Goal: Task Accomplishment & Management: Complete application form

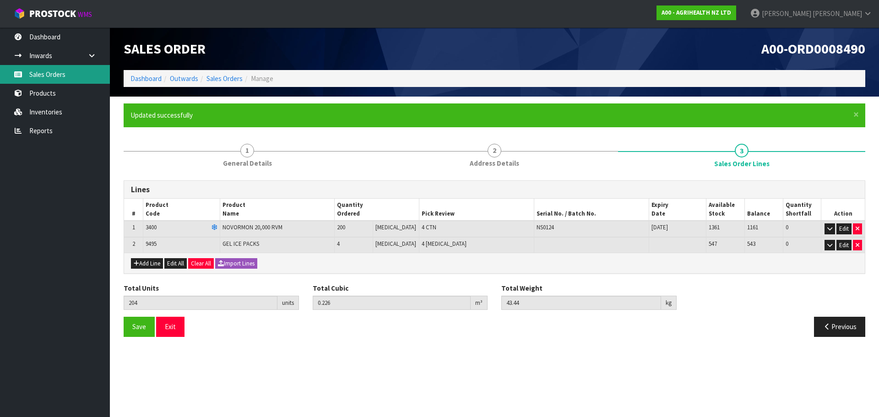
click at [96, 82] on link "Sales Orders" at bounding box center [55, 74] width 110 height 19
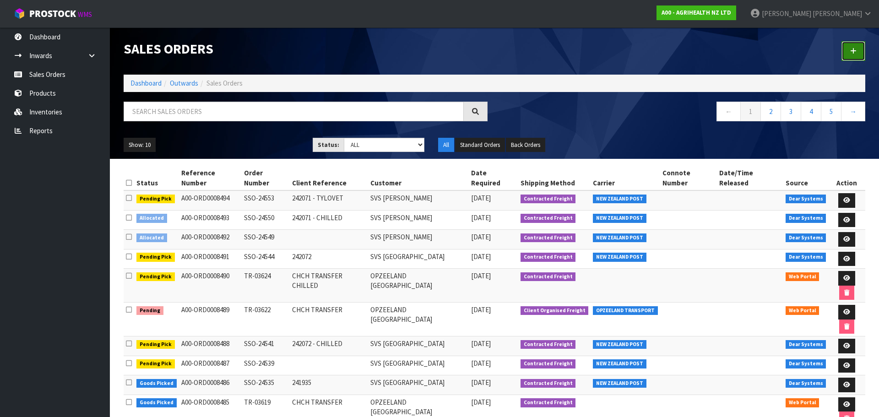
click at [862, 53] on link at bounding box center [854, 51] width 24 height 20
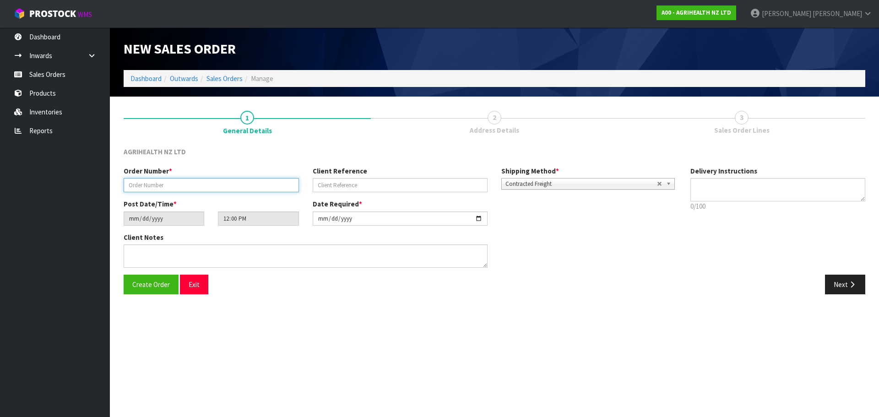
click at [252, 188] on input "text" at bounding box center [211, 185] width 175 height 14
type input "TR-03625"
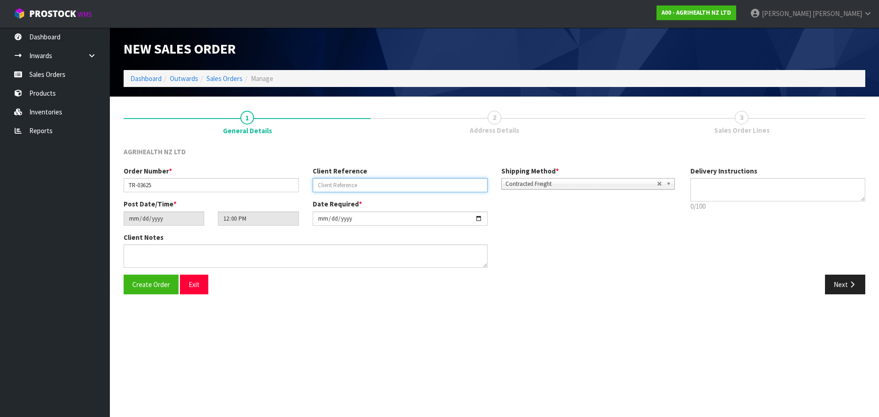
click at [343, 187] on input "text" at bounding box center [400, 185] width 175 height 14
type input "PICK UP"
click at [533, 184] on span "Contracted Freight" at bounding box center [581, 184] width 152 height 11
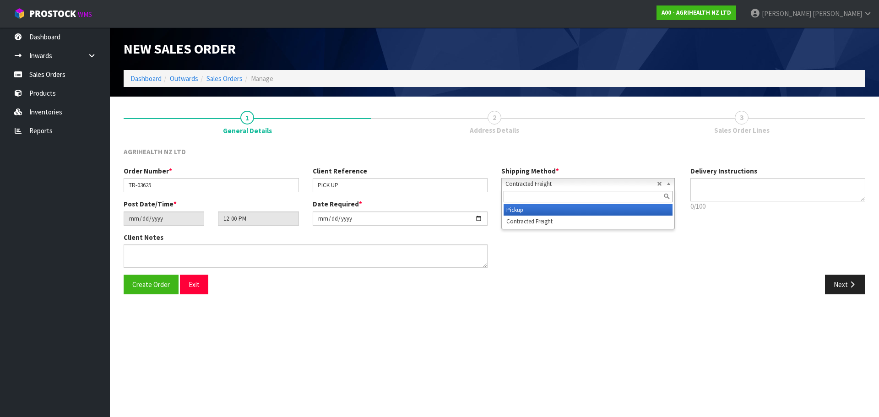
click at [534, 210] on li "Pickup" at bounding box center [588, 209] width 169 height 11
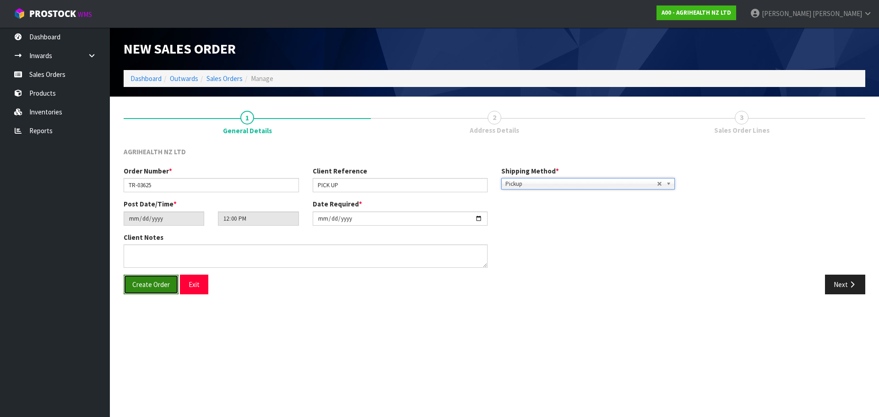
click at [147, 289] on span "Create Order" at bounding box center [151, 284] width 38 height 9
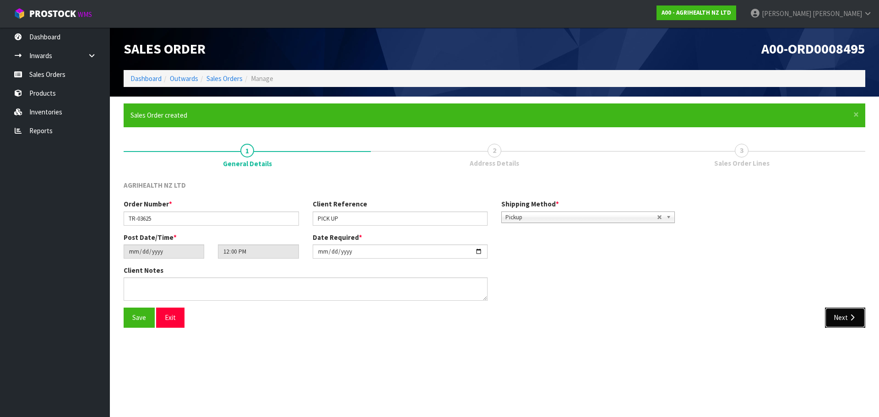
click at [842, 322] on button "Next" at bounding box center [845, 318] width 40 height 20
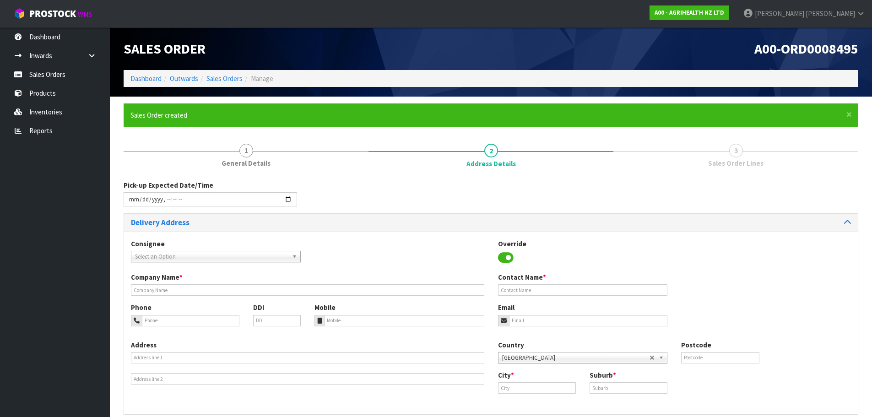
click at [204, 255] on span "Select an Option" at bounding box center [211, 256] width 153 height 11
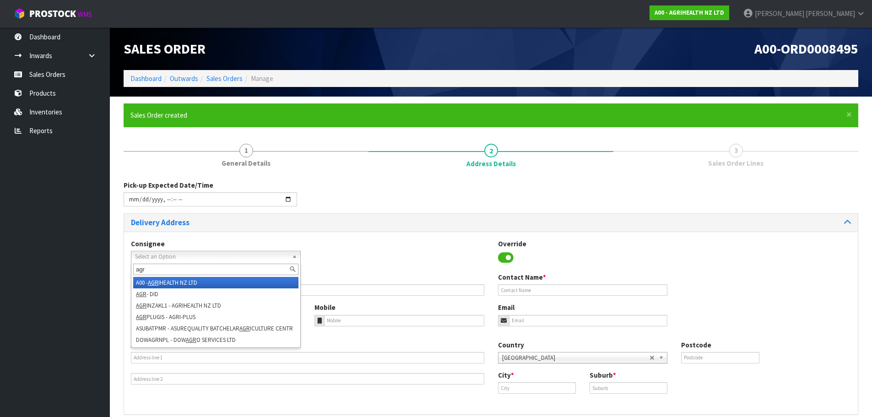
type input "agr"
click at [205, 284] on li "A00 - AGR IHEALTH NZ LTD" at bounding box center [215, 282] width 165 height 11
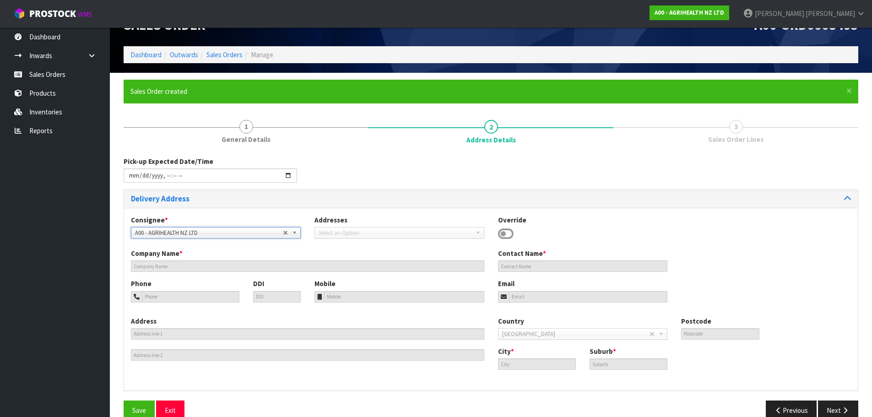
type input "AGRIHEALTH NZ LTD"
type input "[PHONE_NUMBER]"
type input "[EMAIL_ADDRESS][DOMAIN_NAME]"
type input "LEVEL [STREET_ADDRESS]"
type input "1010"
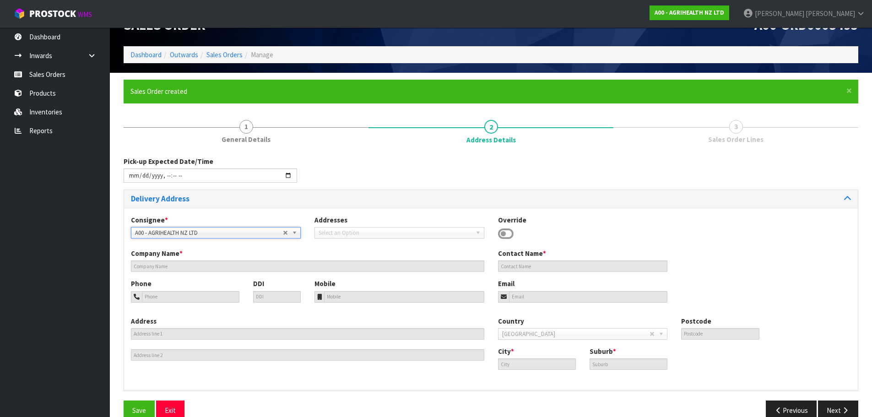
type input "AKL"
type input "GRAFTON"
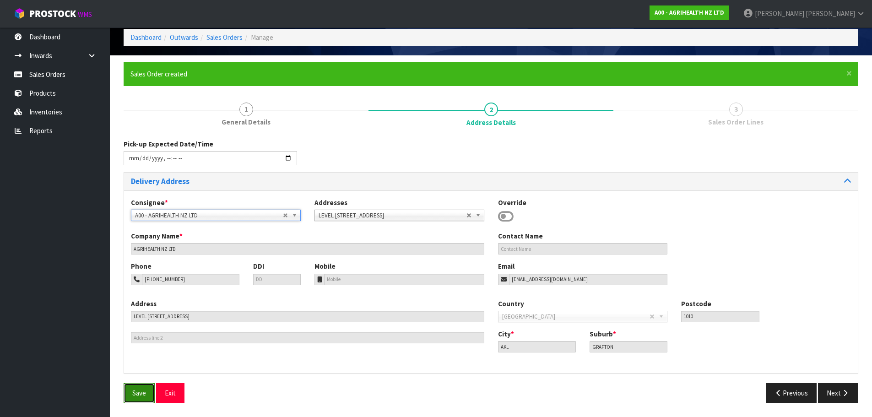
click at [142, 390] on span "Save" at bounding box center [139, 393] width 14 height 9
click at [832, 392] on button "Next" at bounding box center [838, 393] width 40 height 20
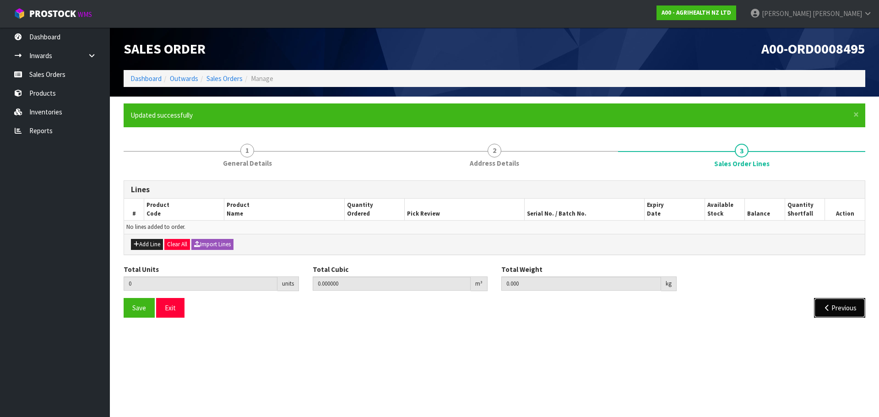
click at [844, 307] on button "Previous" at bounding box center [839, 308] width 51 height 20
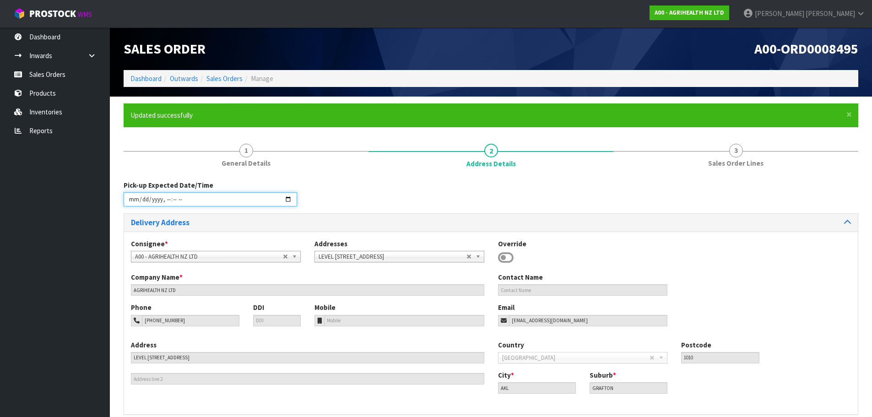
click at [256, 201] on input "datetime-local" at bounding box center [211, 199] width 174 height 14
click at [290, 202] on input "datetime-local" at bounding box center [211, 199] width 174 height 14
click at [378, 174] on div "Pick-up Expected Date/Time Delivery Address Consignee * 000001.BAY MECHANICS - …" at bounding box center [491, 313] width 735 height 278
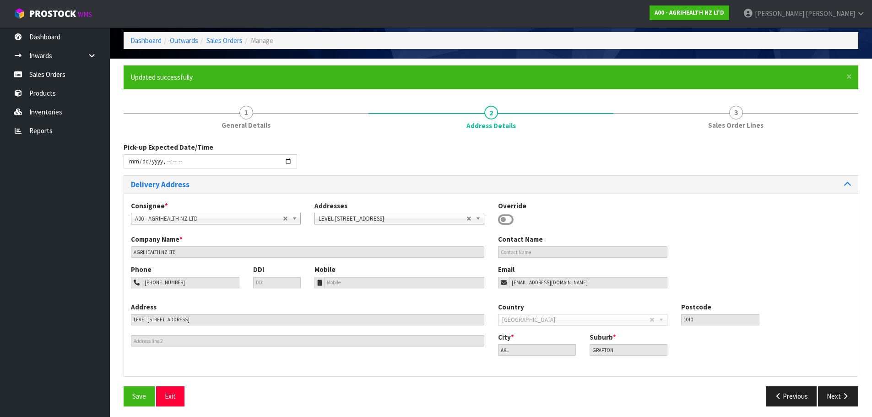
scroll to position [41, 0]
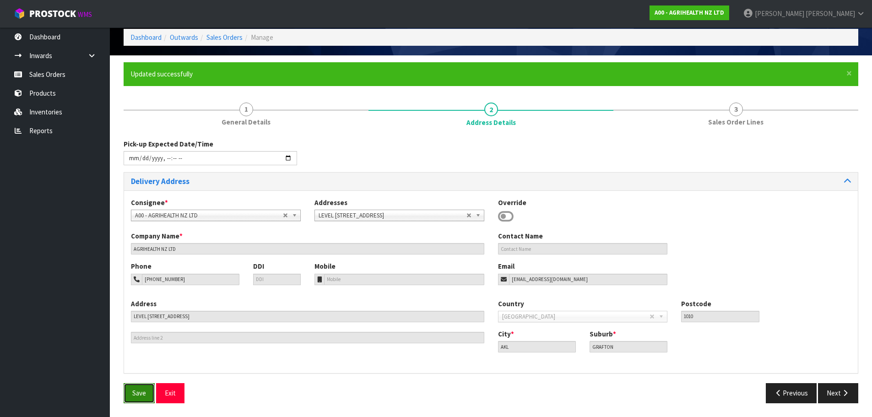
click at [133, 386] on button "Save" at bounding box center [139, 393] width 31 height 20
type input "[DATE]T09:00"
click at [856, 389] on button "Next" at bounding box center [838, 393] width 40 height 20
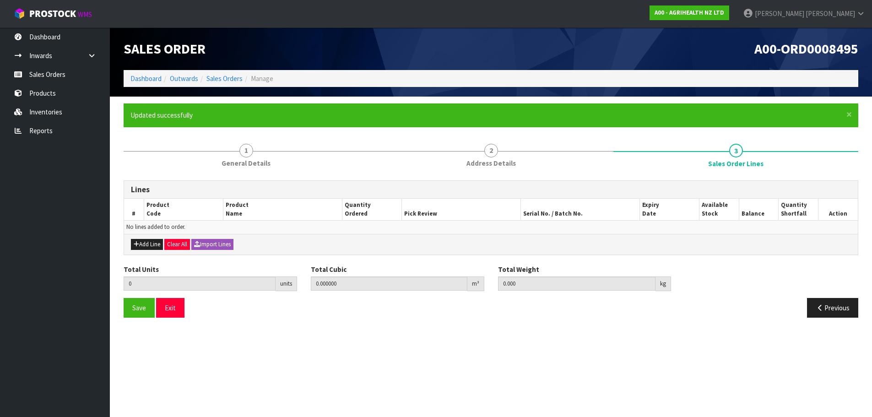
scroll to position [0, 0]
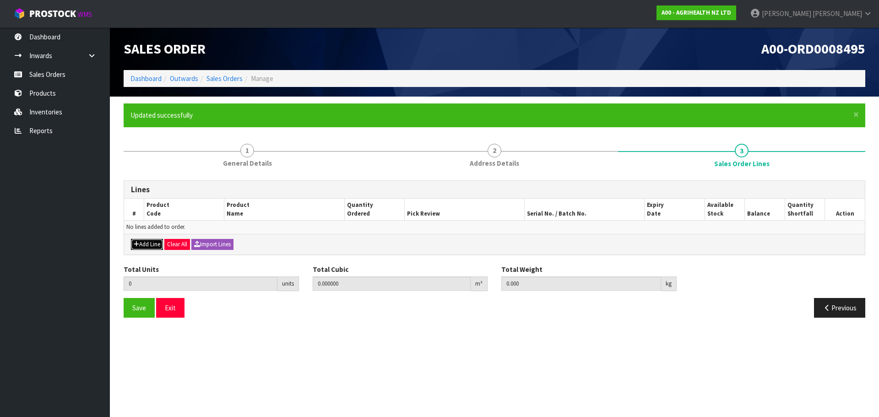
click at [154, 246] on button "Add Line" at bounding box center [147, 244] width 32 height 11
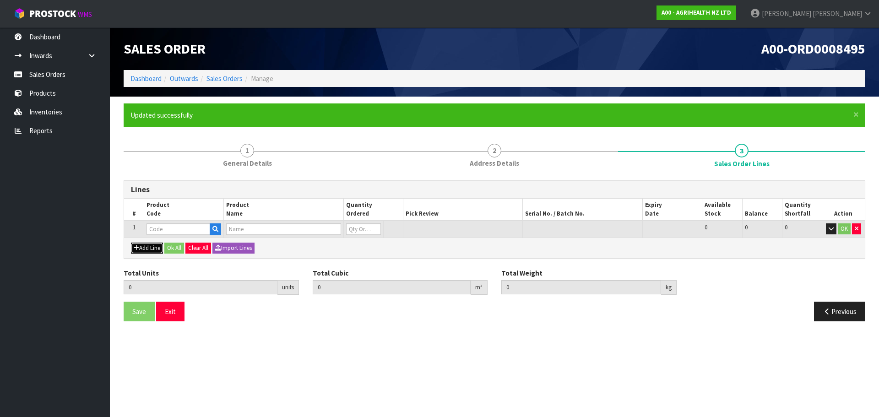
type input "0"
click at [169, 220] on th "Product Code" at bounding box center [184, 210] width 80 height 22
click at [170, 228] on input "text" at bounding box center [179, 228] width 64 height 11
type input "9211"
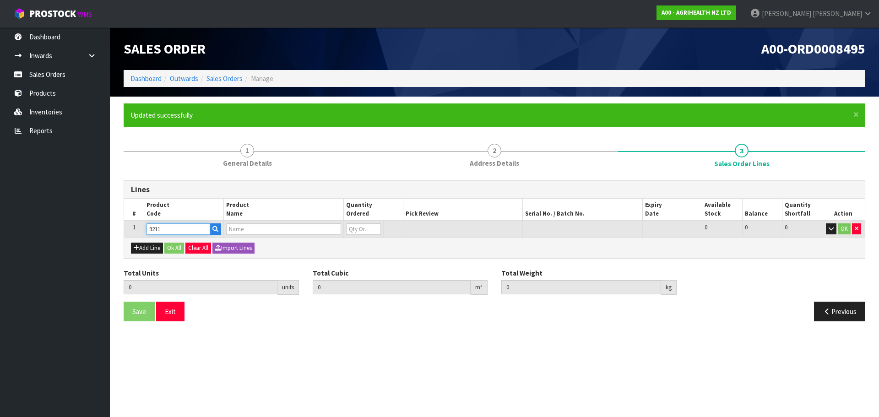
type input "0.000000"
type input "0.000"
type input "AGRIHEALTH 2ML BM INJECTOR GUN"
type input "0"
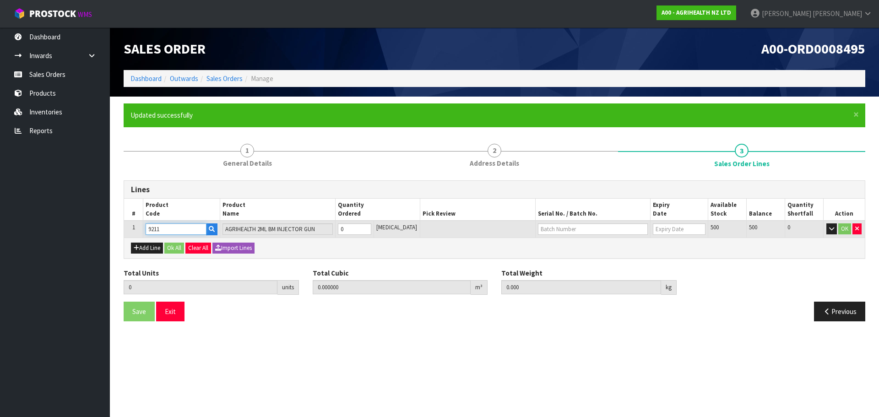
type input "9211"
type input "5"
type input "0.0072"
type input "0.75"
type input "5"
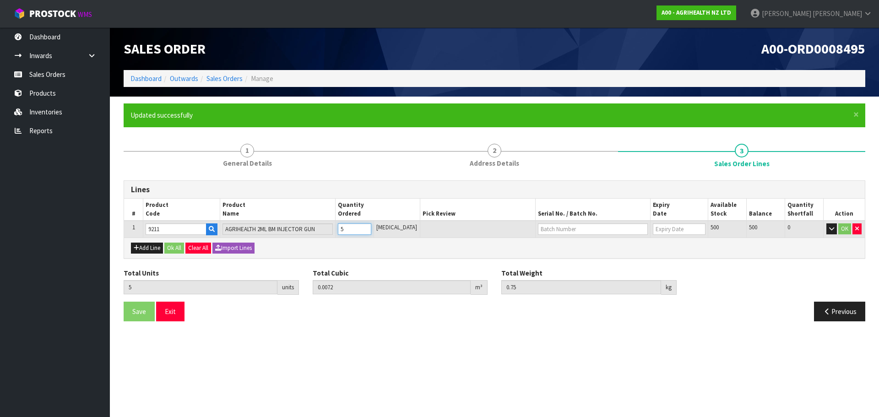
type input "50"
type input "0.067193"
type input "8.5"
type input "50"
type input "WO156189"
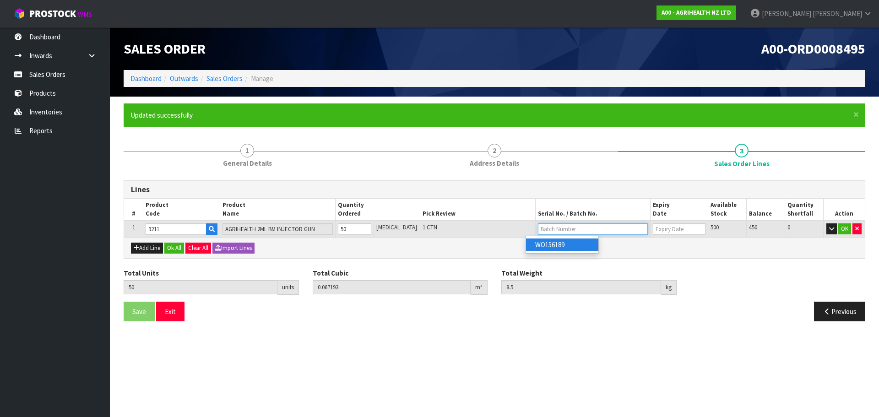
type input "[DATE]"
click at [144, 255] on div "Add Line Ok All Clear All Import Lines" at bounding box center [494, 248] width 741 height 21
click at [147, 251] on button "Add Line" at bounding box center [147, 248] width 32 height 11
type input "0"
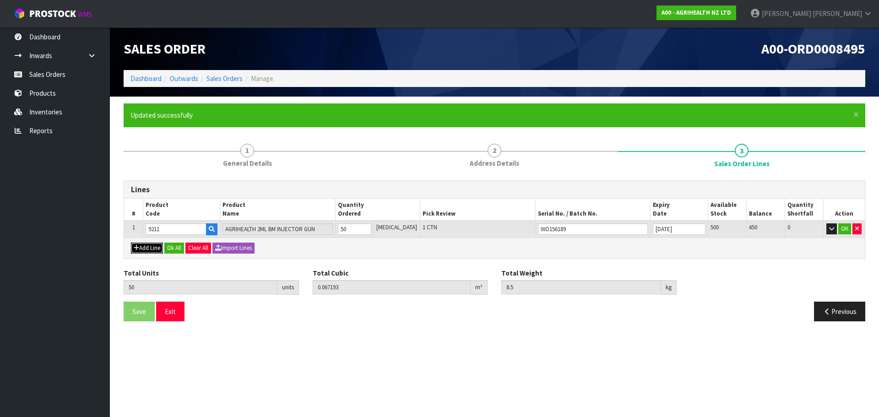
type input "0"
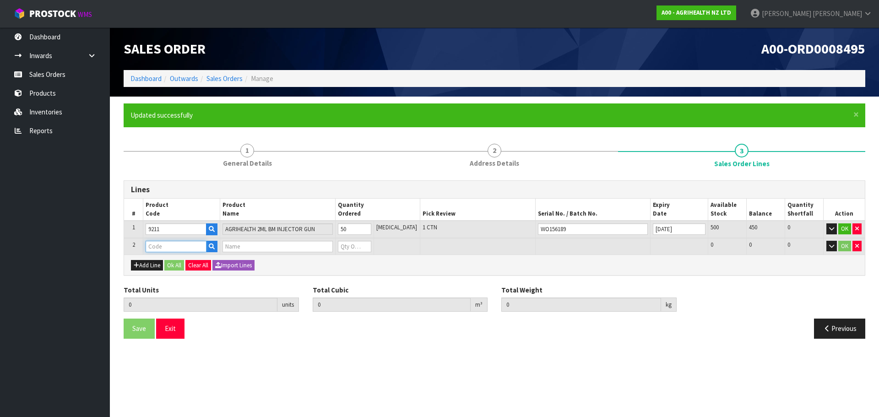
click at [167, 248] on input "text" at bounding box center [176, 246] width 61 height 11
type input "3200"
type input "50"
type input "0.067193"
type input "8.5"
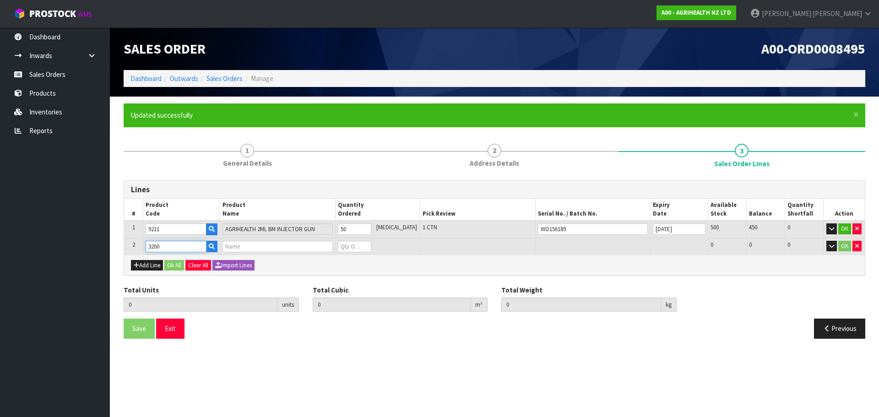
type input "CYCLASE 100ML PLASTIC RVM"
type input "0"
type input "3200"
type input "54"
type input "0.068393"
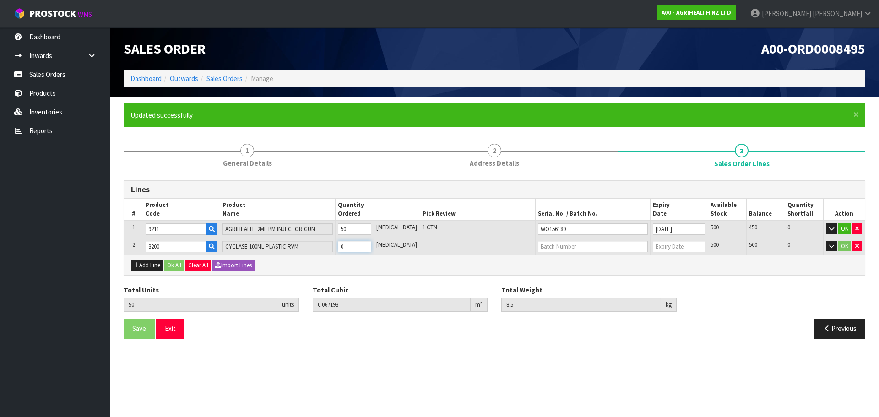
type input "9.02"
type input "4"
type input "90"
type input "0.079193"
type input "13.7"
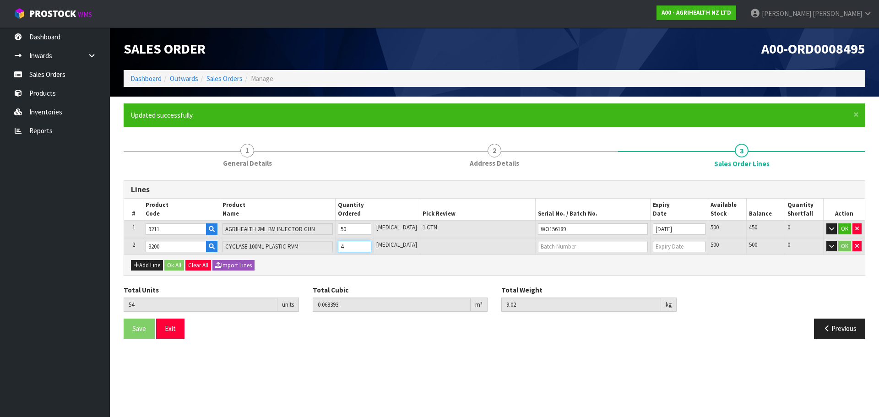
type input "40"
type input "450"
type input "0.267601"
type input "64.5"
type input "400"
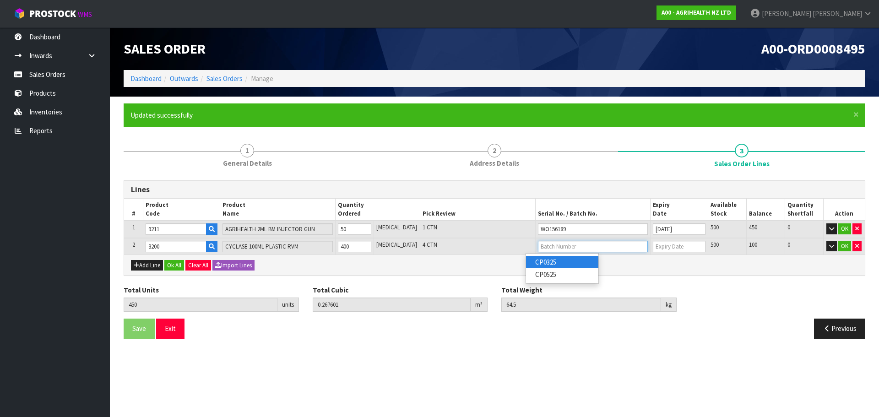
type input "CP0325"
type input "[DATE]"
click at [155, 261] on button "Add Line" at bounding box center [147, 265] width 32 height 11
type input "0"
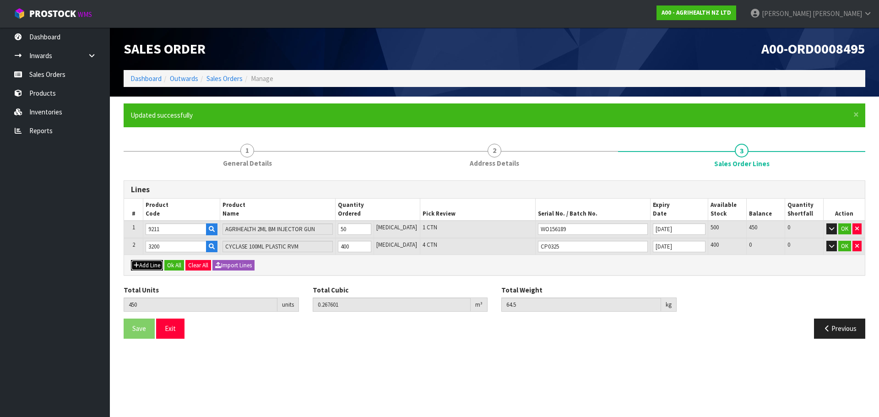
type input "0"
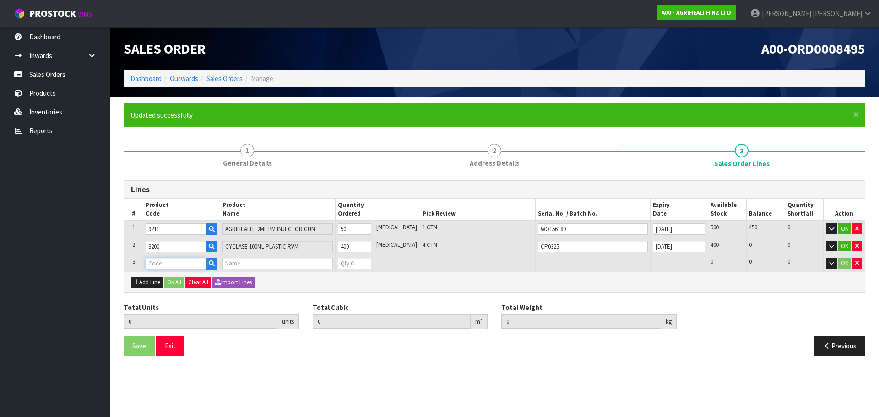
click at [158, 261] on input "text" at bounding box center [176, 263] width 61 height 11
type input "9463"
type input "450"
type input "0.267601"
type input "64.5"
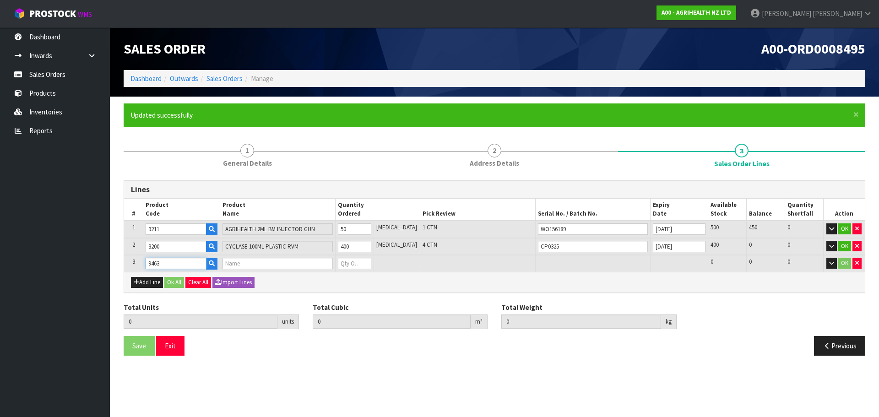
type input "EMPTY BOX FOR PREGBOOST 500 COW PACK"
type input "0"
type input "9463"
type input "453"
type input "0.272374"
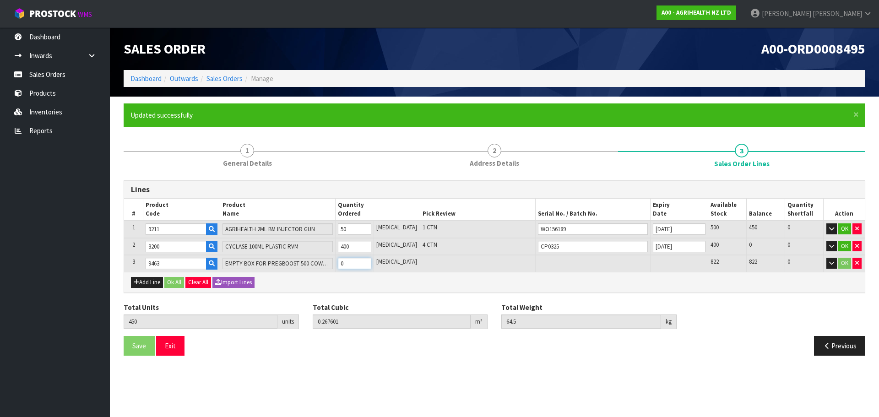
type input "64.8"
type input "3"
type input "480"
type input "0.296239"
type input "68.5"
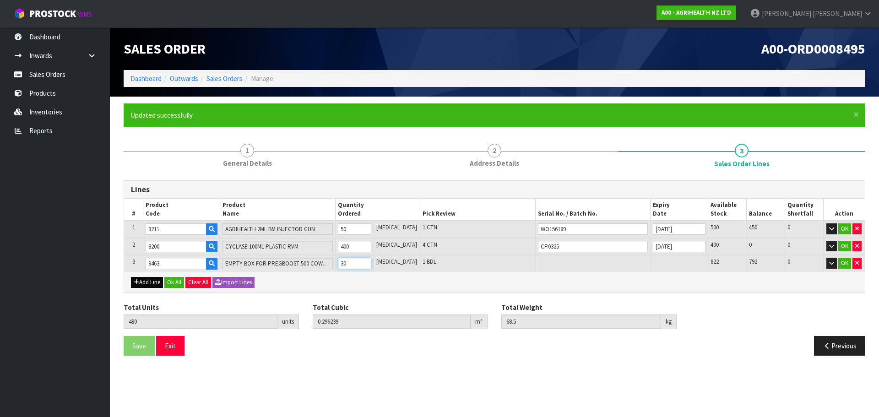
type input "30"
click at [139, 282] on button "Add Line" at bounding box center [147, 282] width 32 height 11
type input "0"
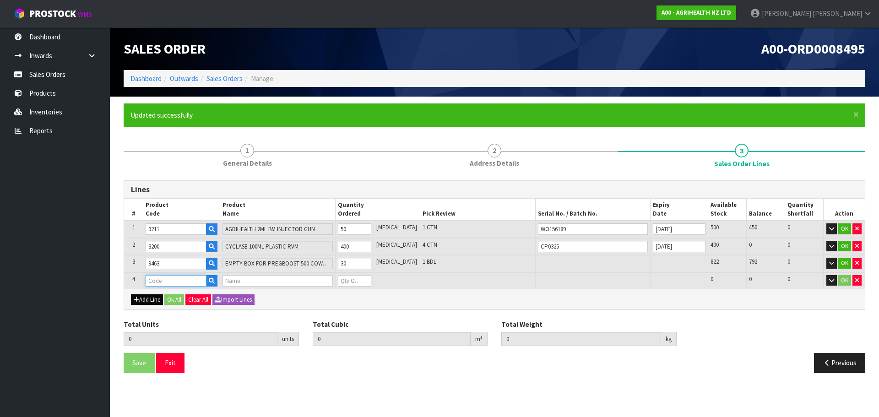
click at [158, 278] on input "text" at bounding box center [176, 280] width 61 height 11
type input "3300"
type input "480"
type input "0.296239"
type input "68.5"
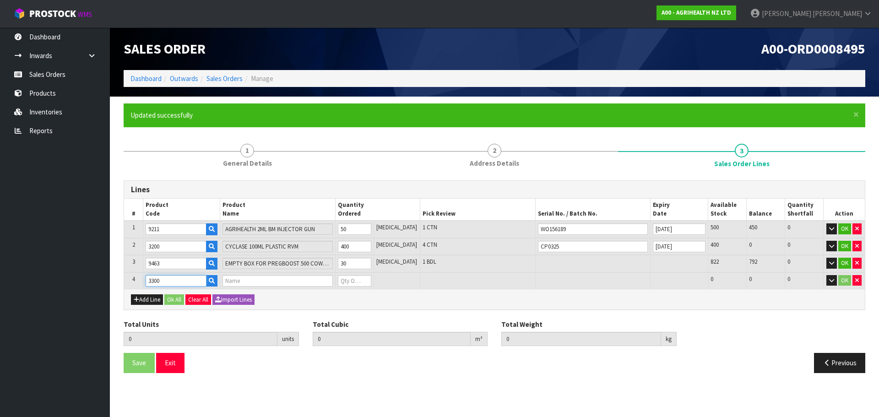
type input "GONASYN 100ML PLASTIC RVM"
type input "0"
type input "3300"
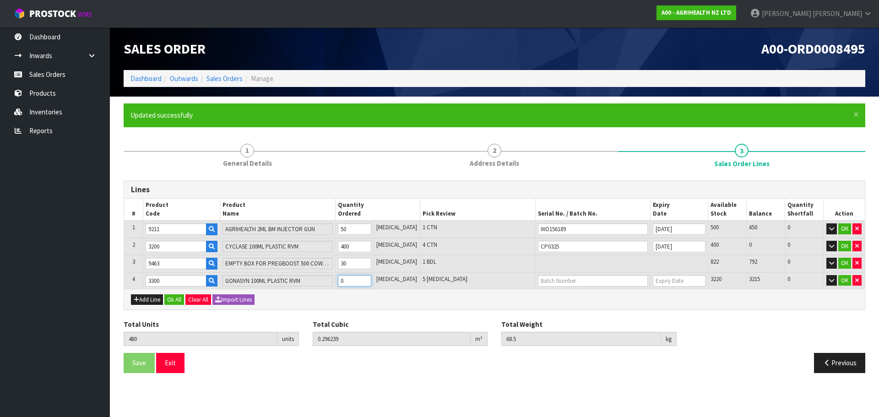
type input "485"
type input "0.298039"
type input "69.25"
type input "5"
type input "530"
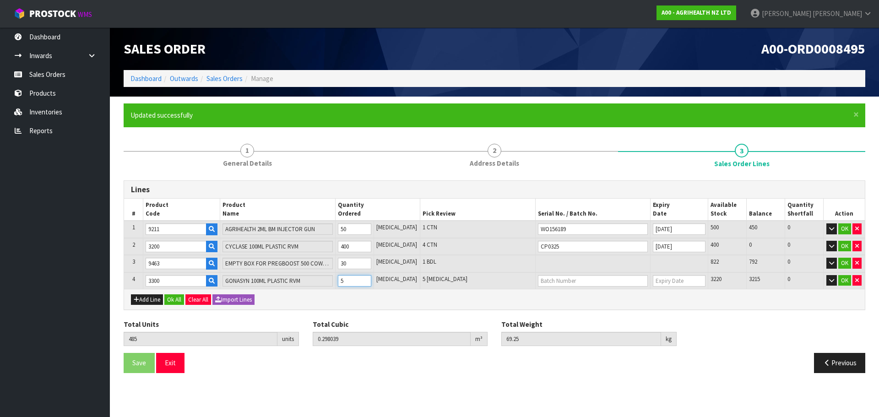
type input "0.314239"
type input "76"
type input "50"
type input "980"
type input "0.558319"
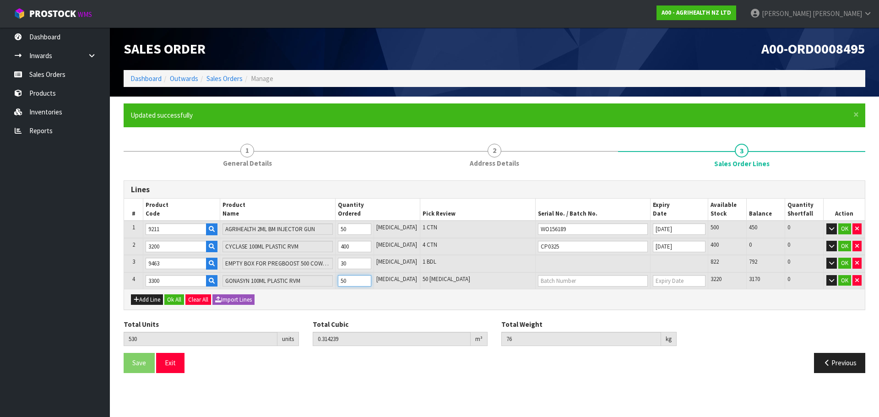
type input "136.75"
type input "500"
click at [551, 308] on link "GP0625" at bounding box center [562, 309] width 72 height 12
type input "GP0625"
type input "[DATE]"
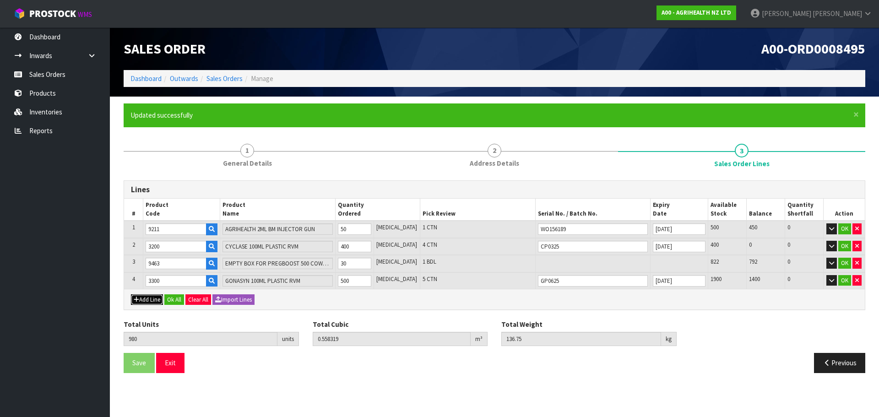
click at [140, 297] on button "Add Line" at bounding box center [147, 299] width 32 height 11
type input "0"
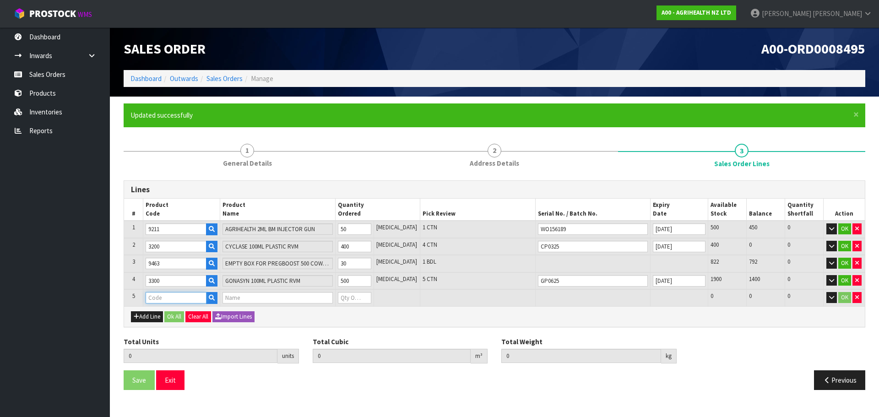
click at [153, 295] on input "text" at bounding box center [176, 297] width 61 height 11
type input "9250"
type input "980"
type input "0.558319"
type input "136.75"
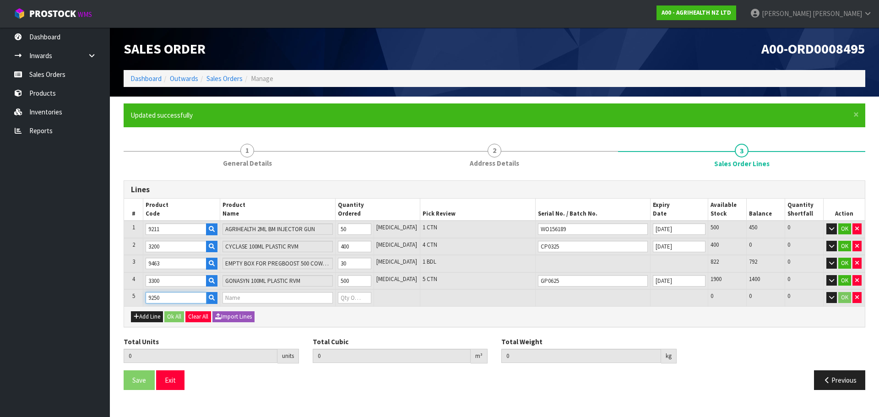
type input "ECG COMBI BM INJECTOR GUN"
type input "0"
type input "9250"
type input "985"
type input "0.565519"
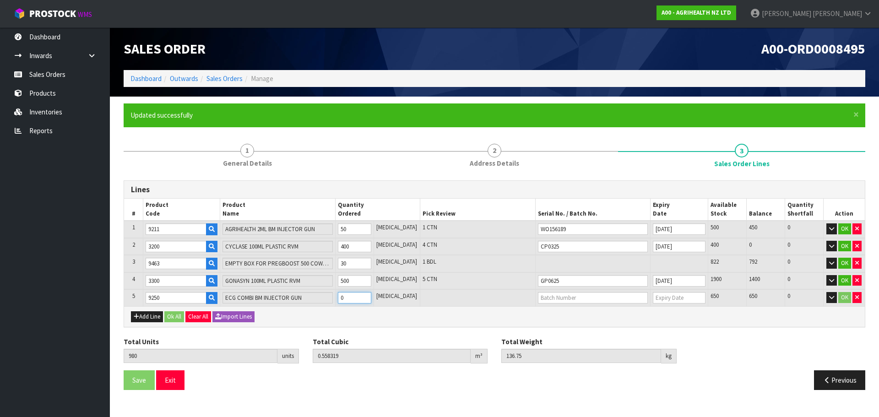
type input "137.5"
type input "5"
type input "1030"
type input "0.625512"
type input "145.25"
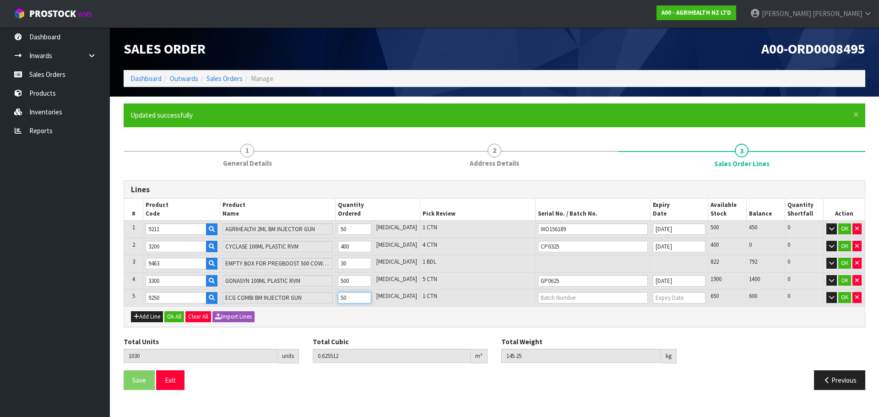
type input "50"
type input "WO162007"
type input "[DATE]"
click at [151, 315] on button "Add Line" at bounding box center [147, 316] width 32 height 11
type input "0"
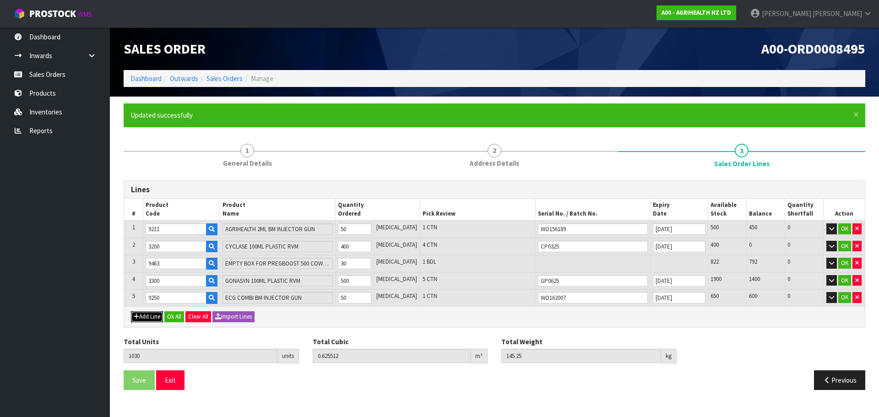
type input "0"
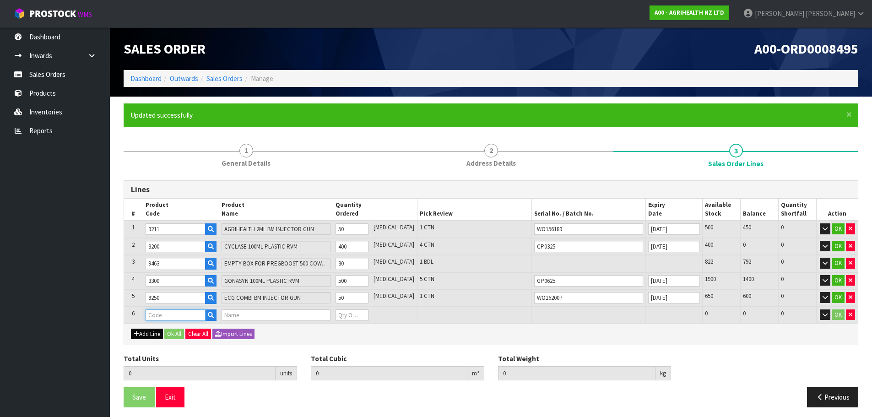
click at [154, 314] on input "text" at bounding box center [176, 315] width 60 height 11
type input "9225"
type input "1030"
type input "0.625512"
type input "145.25"
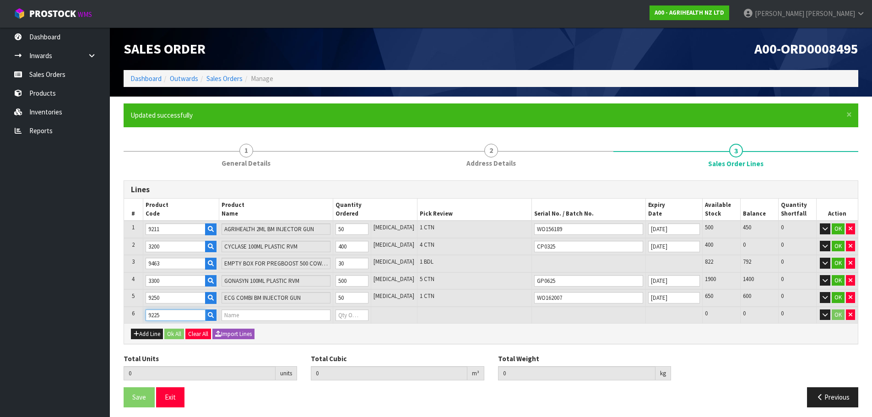
type input "CYCLASE 6ML INJECTOR GUN"
type input "0"
type input "9225"
type input "1035"
type input "0.628362"
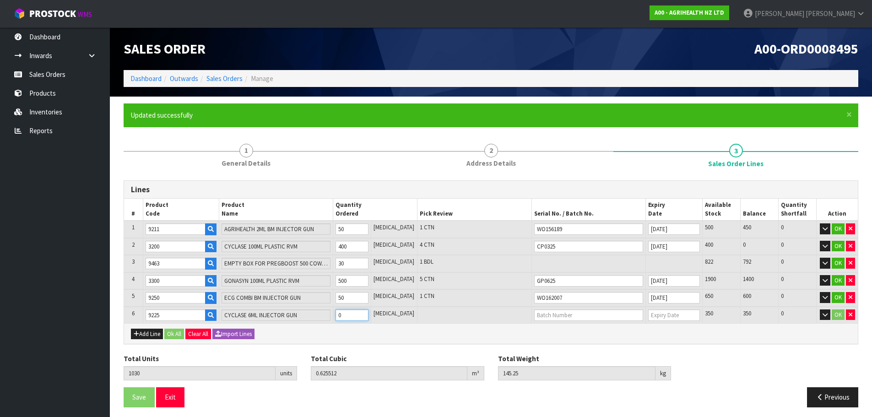
type input "145.75"
type input "5"
type input "1080"
type input "0.691232"
type input "153.9"
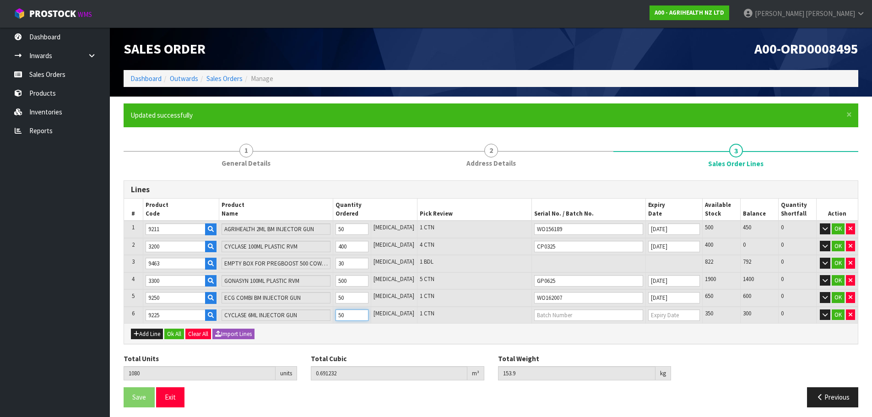
type input "50"
type input "WO162006"
type input "[DATE]"
click at [157, 354] on div "Total Units 1080 units" at bounding box center [210, 367] width 187 height 27
click at [152, 334] on button "Add Line" at bounding box center [147, 334] width 32 height 11
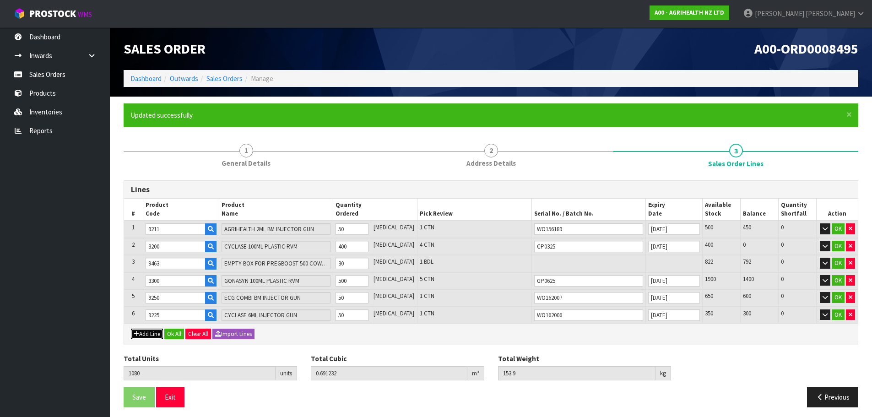
type input "0"
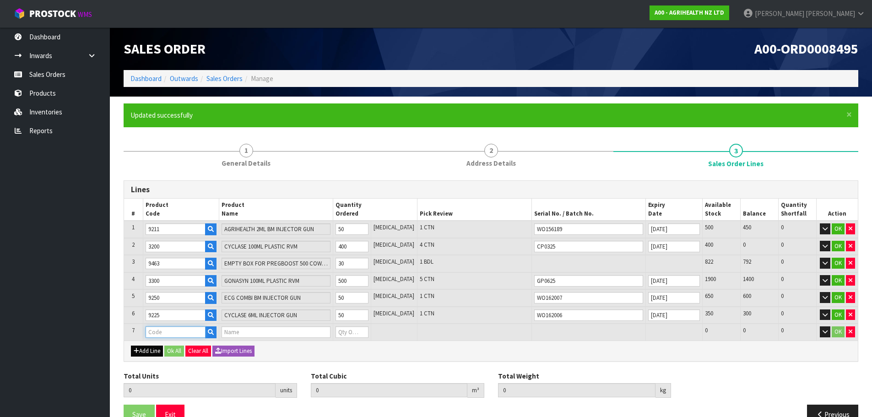
click at [158, 333] on input "text" at bounding box center [176, 331] width 60 height 11
type input "9272"
type input "1080"
type input "0.691232"
type input "153.9"
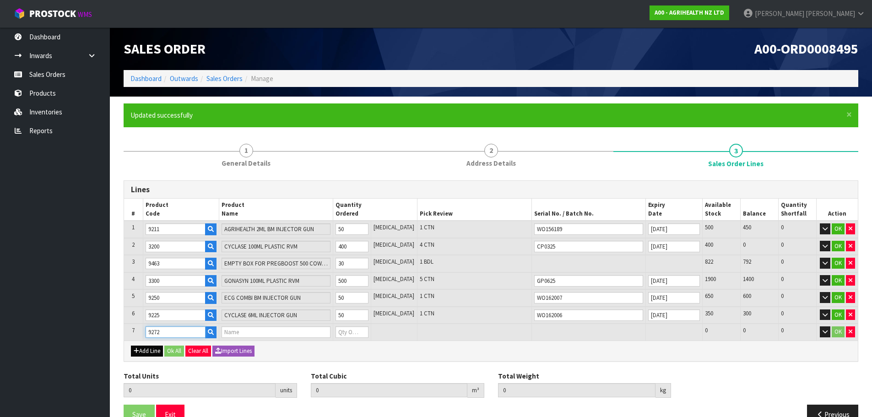
type input "DIB APPLICATOR (LIGHT BLUE)"
type input "0"
type input "9272"
type input "1082"
type input "0.694412"
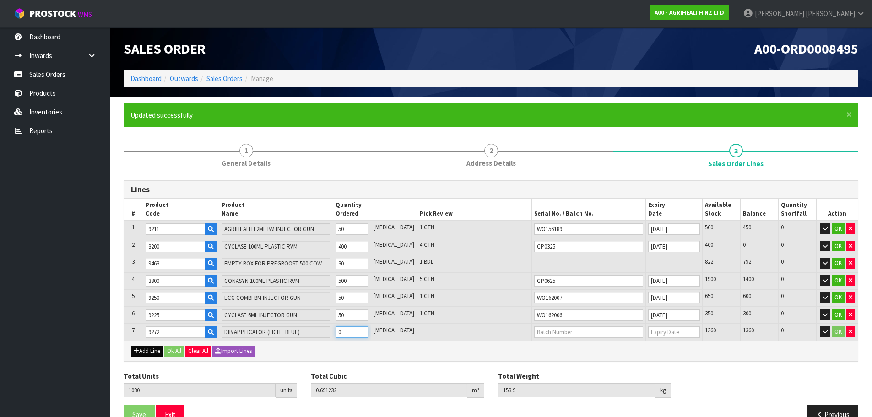
type input "154.2"
type input "2"
type input "1100"
type input "0.734957"
type input "156.9"
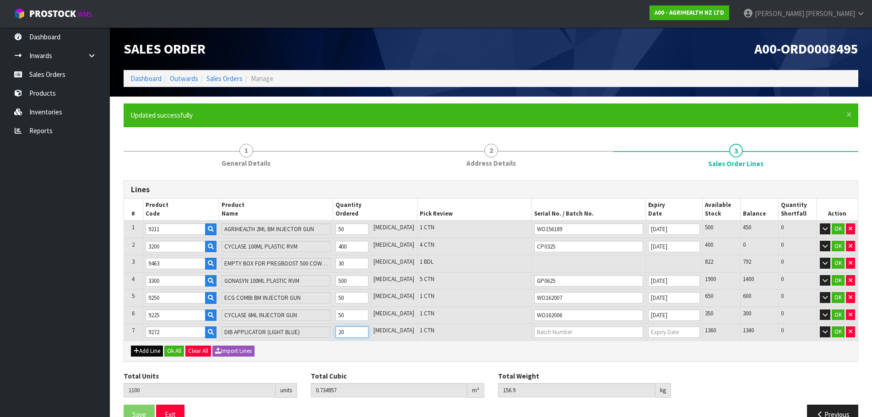
type input "20"
click at [561, 360] on link "AD140225" at bounding box center [558, 360] width 72 height 12
type input "AD140225"
type input "[DATE]"
click at [181, 354] on button "Ok All" at bounding box center [174, 351] width 20 height 11
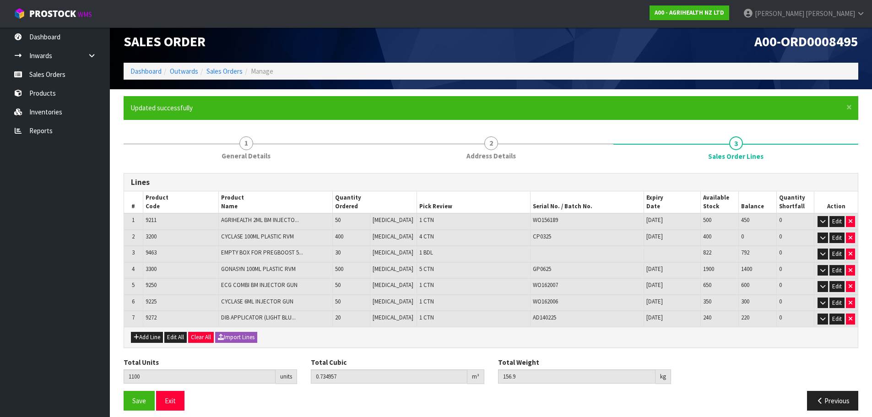
scroll to position [15, 0]
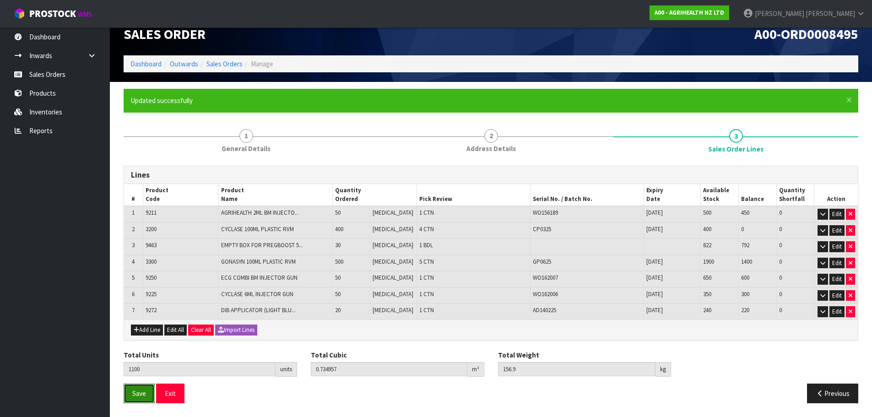
click at [132, 397] on span "Save" at bounding box center [139, 393] width 14 height 9
